Goal: Navigation & Orientation: Find specific page/section

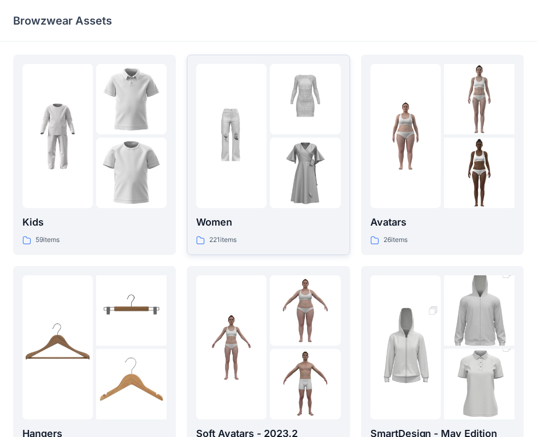
click at [223, 150] on img at bounding box center [231, 136] width 71 height 71
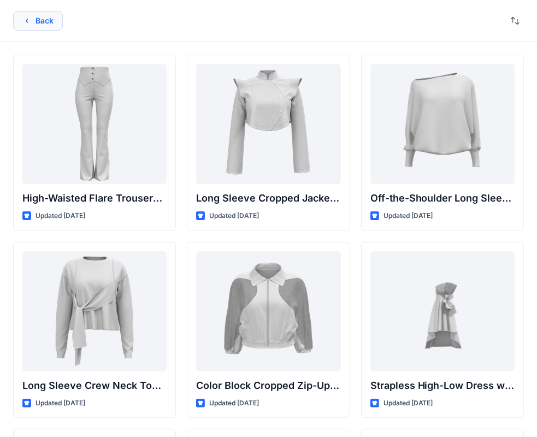
click at [45, 23] on button "Back" at bounding box center [38, 21] width 50 height 20
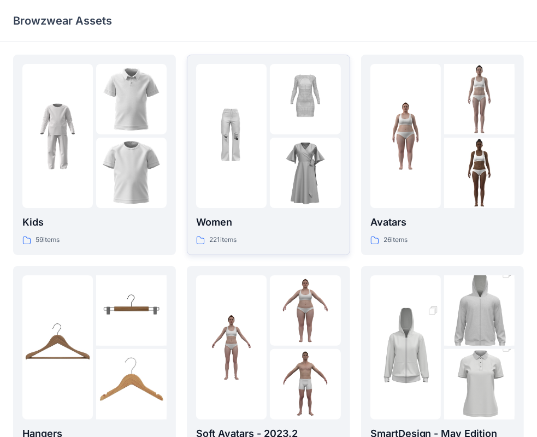
click at [266, 122] on img at bounding box center [231, 136] width 71 height 71
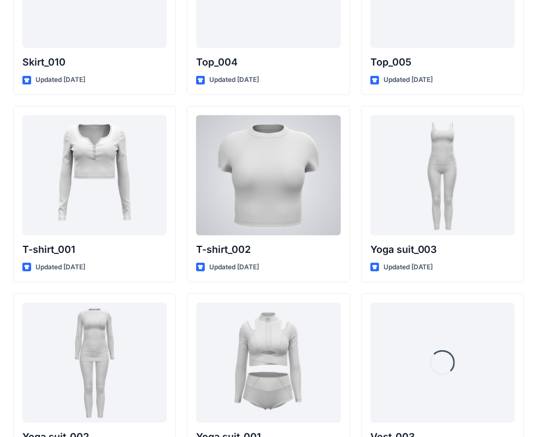
scroll to position [5808, 0]
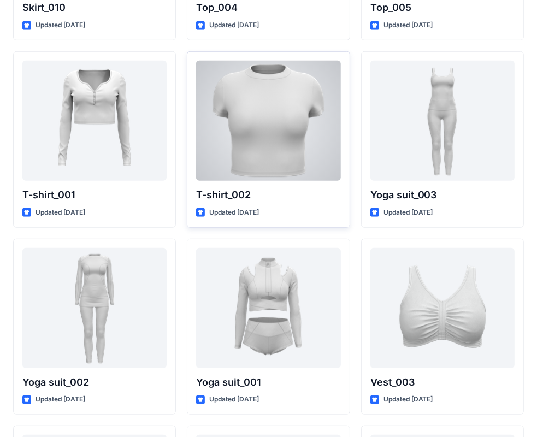
click at [249, 135] on div at bounding box center [268, 121] width 144 height 120
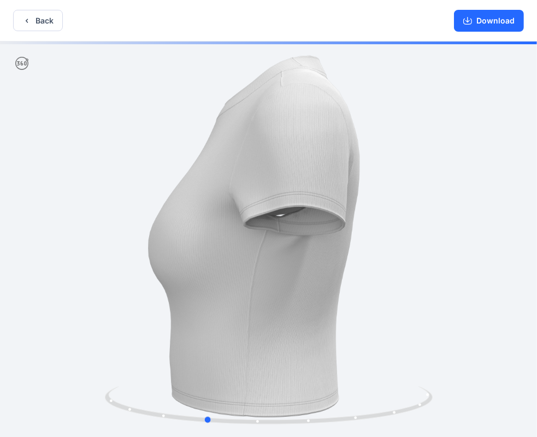
drag, startPoint x: 282, startPoint y: 168, endPoint x: 219, endPoint y: 193, distance: 68.2
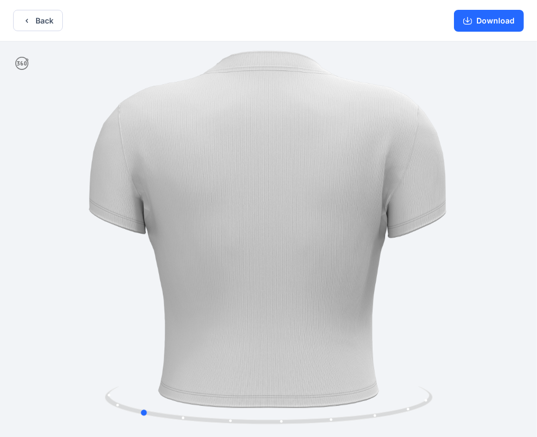
drag, startPoint x: 228, startPoint y: 187, endPoint x: 161, endPoint y: 207, distance: 70.1
drag, startPoint x: 205, startPoint y: 179, endPoint x: 184, endPoint y: 186, distance: 21.8
click at [184, 186] on div at bounding box center [268, 241] width 537 height 398
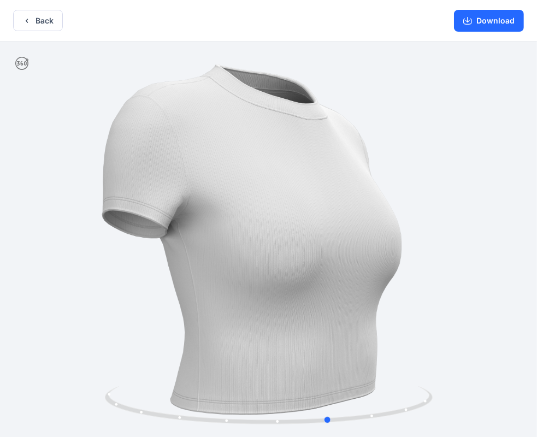
drag, startPoint x: 352, startPoint y: 321, endPoint x: 238, endPoint y: 342, distance: 115.5
click at [238, 344] on div at bounding box center [268, 241] width 537 height 398
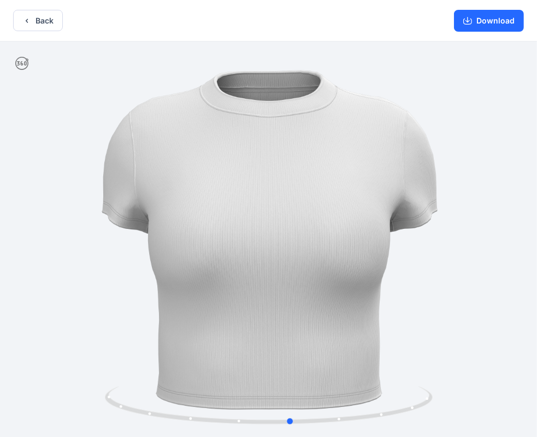
drag, startPoint x: 238, startPoint y: 341, endPoint x: 198, endPoint y: 330, distance: 41.4
click at [198, 330] on div at bounding box center [268, 241] width 537 height 398
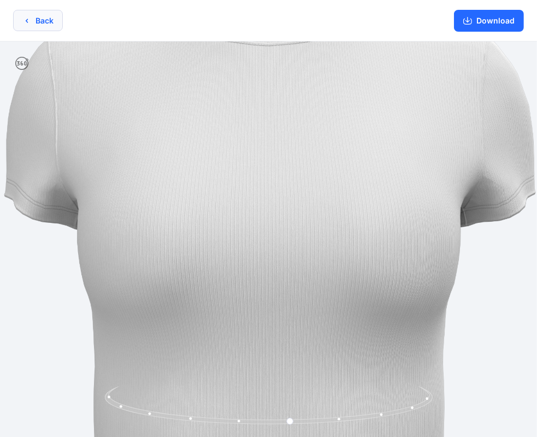
click at [28, 21] on icon "button" at bounding box center [26, 20] width 9 height 9
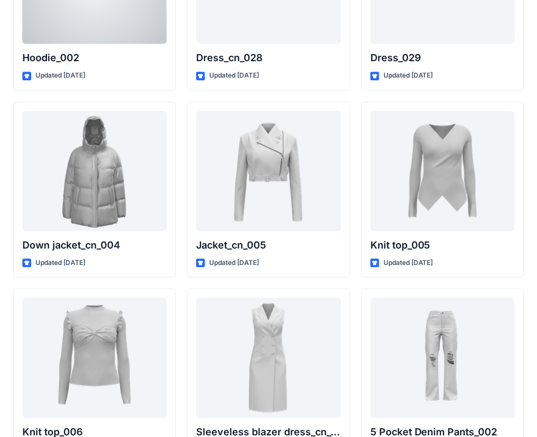
scroll to position [7030, 0]
